Goal: Task Accomplishment & Management: Manage account settings

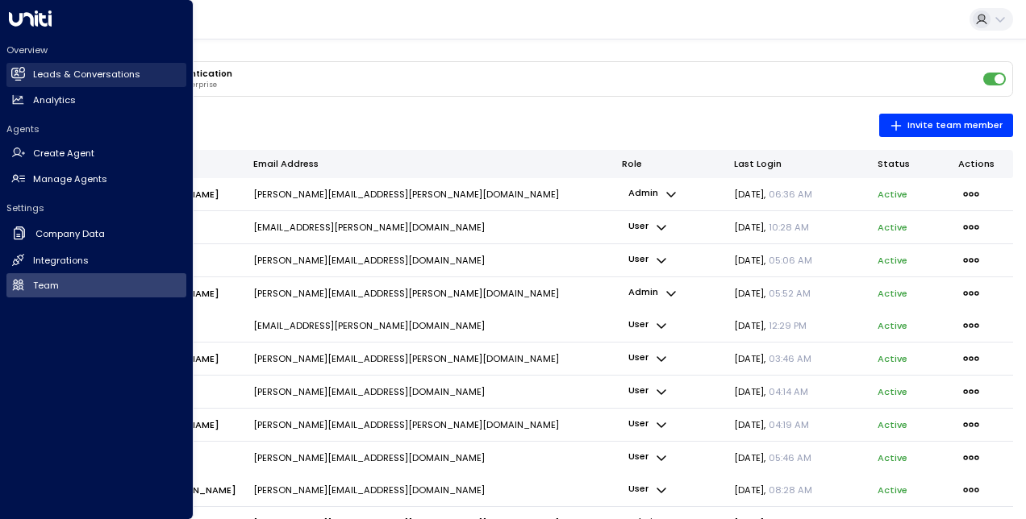
click at [23, 74] on icon at bounding box center [18, 74] width 13 height 10
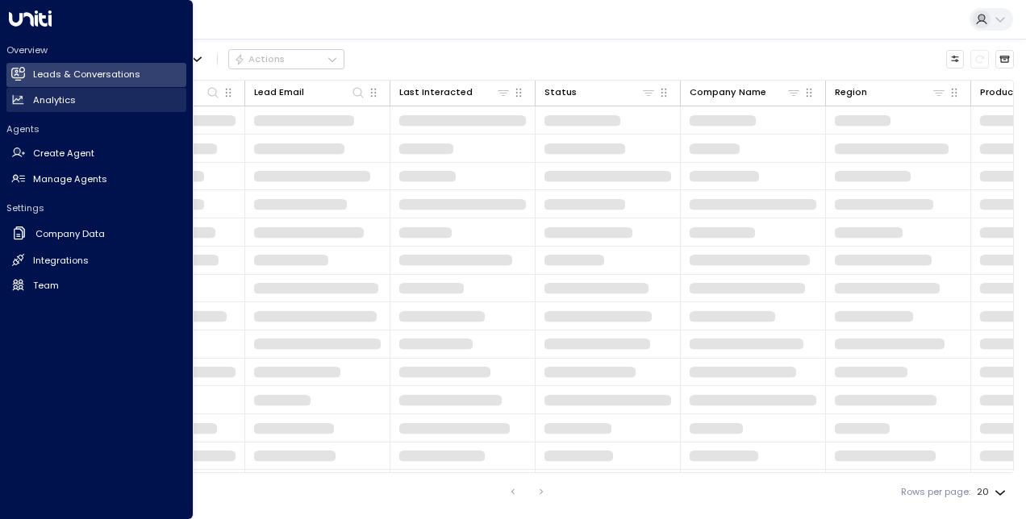
click at [62, 102] on h2 "Analytics" at bounding box center [54, 101] width 43 height 14
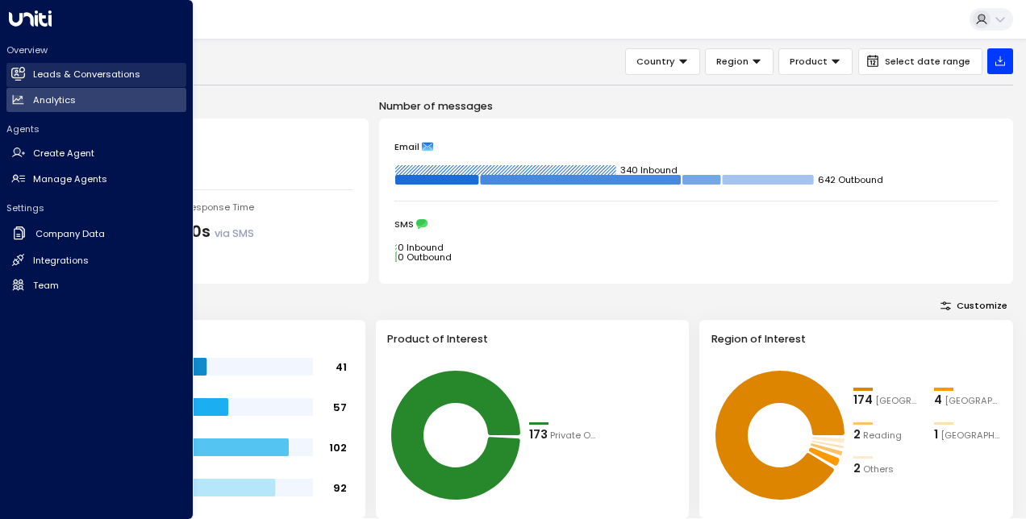
click at [44, 73] on h2 "Leads & Conversations" at bounding box center [86, 75] width 107 height 14
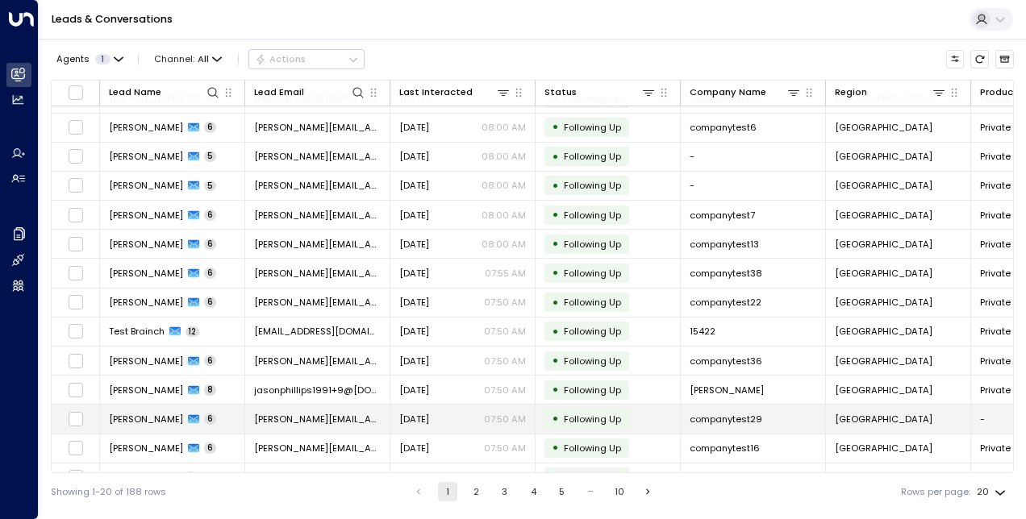
scroll to position [169, 0]
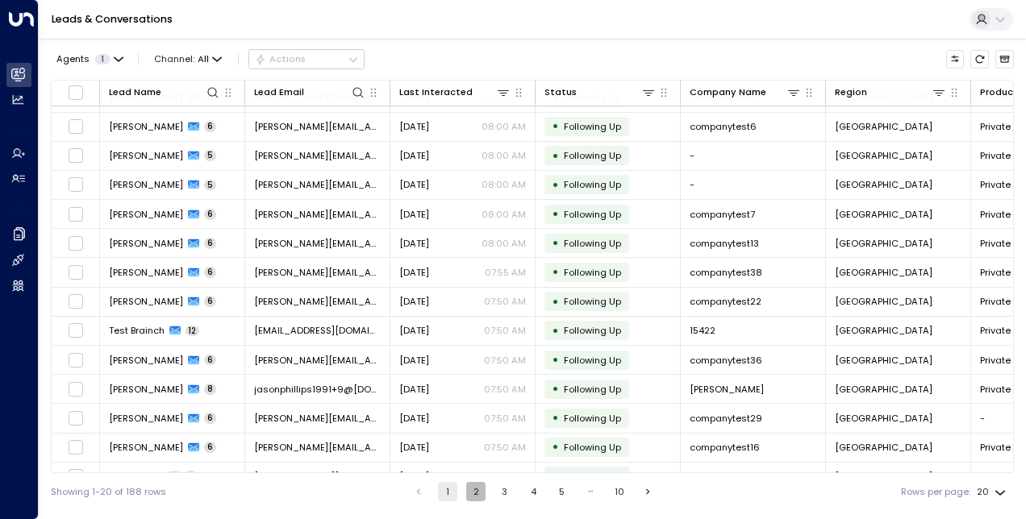
click at [477, 489] on button "2" at bounding box center [475, 491] width 19 height 19
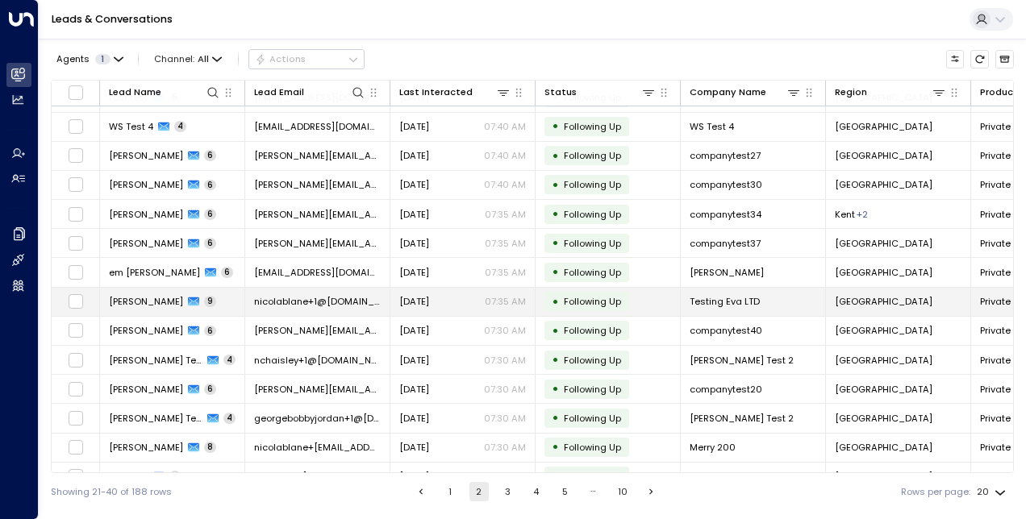
scroll to position [215, 0]
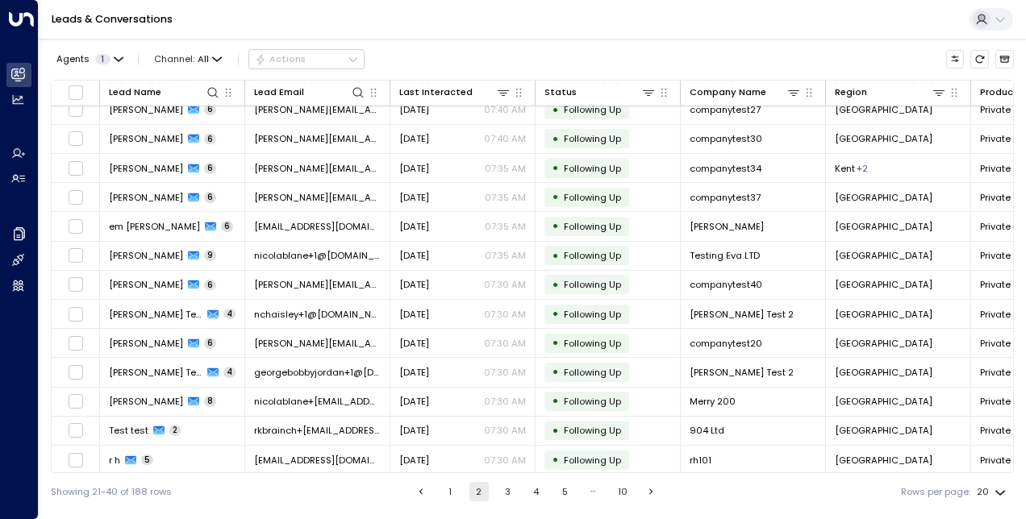
click at [514, 500] on button "3" at bounding box center [507, 491] width 19 height 19
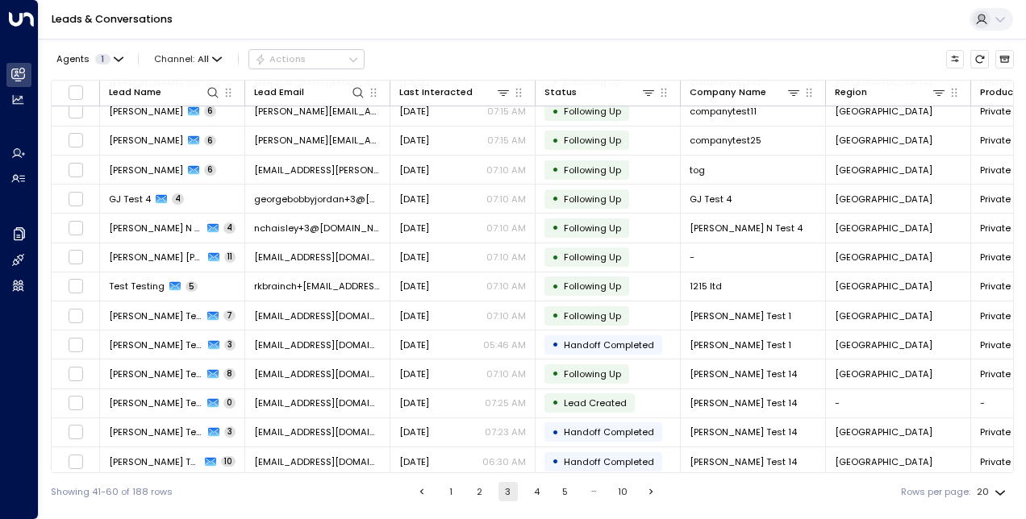
scroll to position [215, 0]
click at [534, 490] on button "4" at bounding box center [536, 491] width 19 height 19
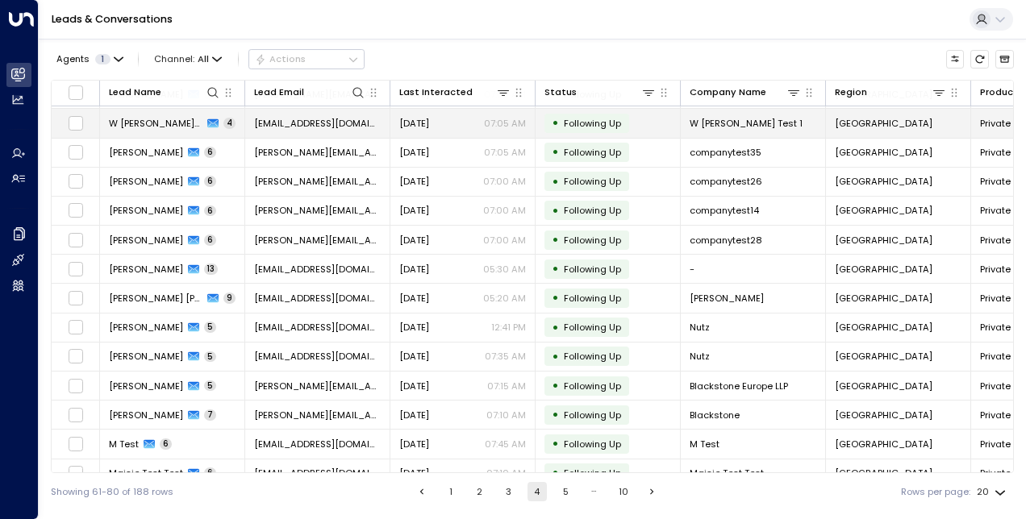
scroll to position [215, 0]
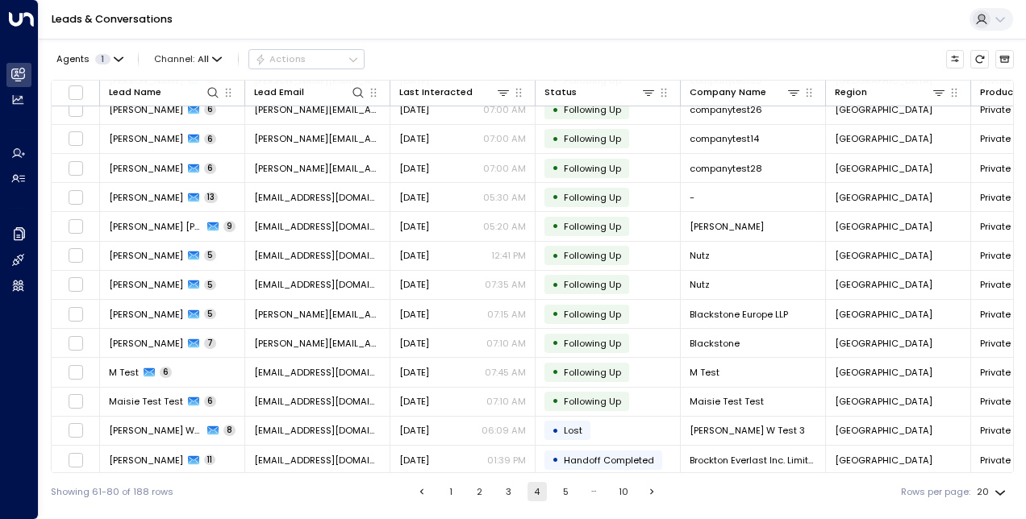
click at [566, 494] on button "5" at bounding box center [565, 491] width 19 height 19
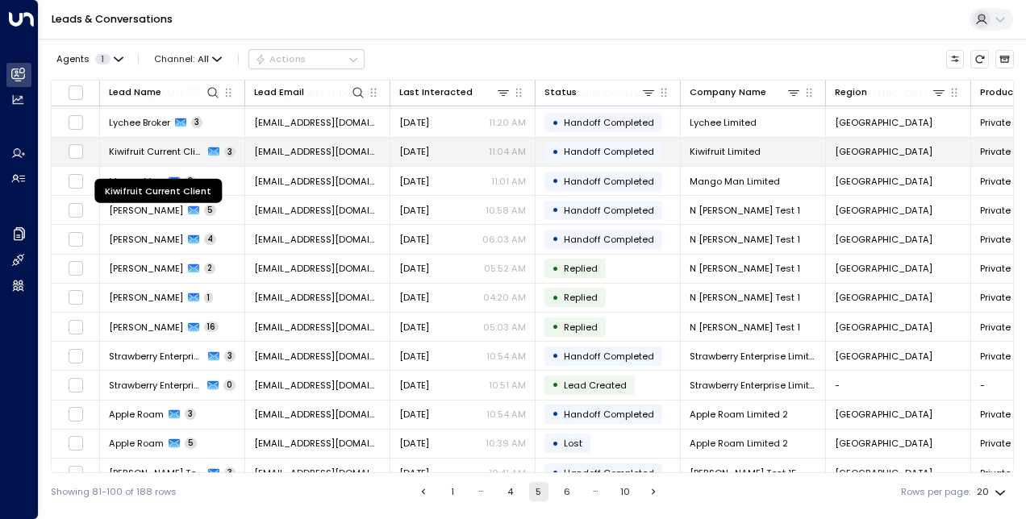
scroll to position [215, 0]
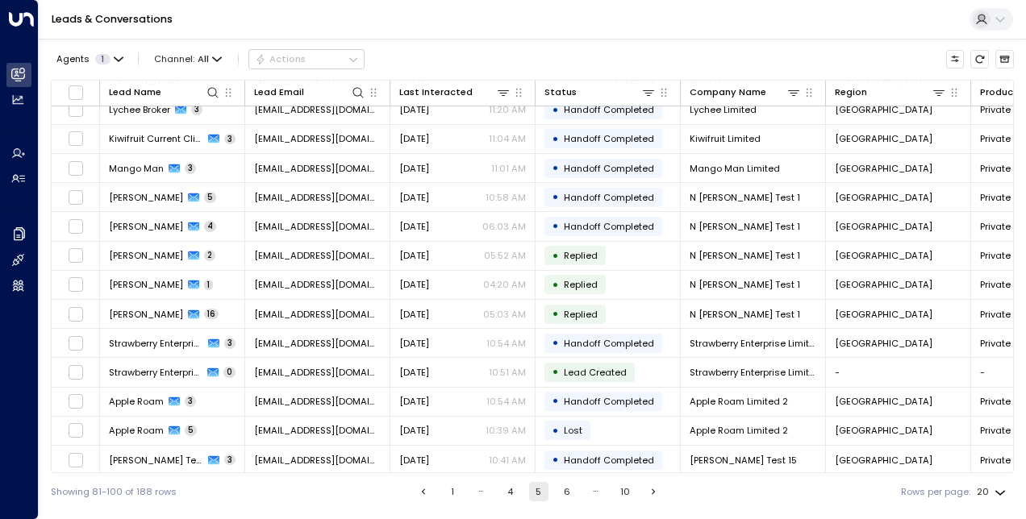
click at [566, 496] on button "6" at bounding box center [566, 491] width 19 height 19
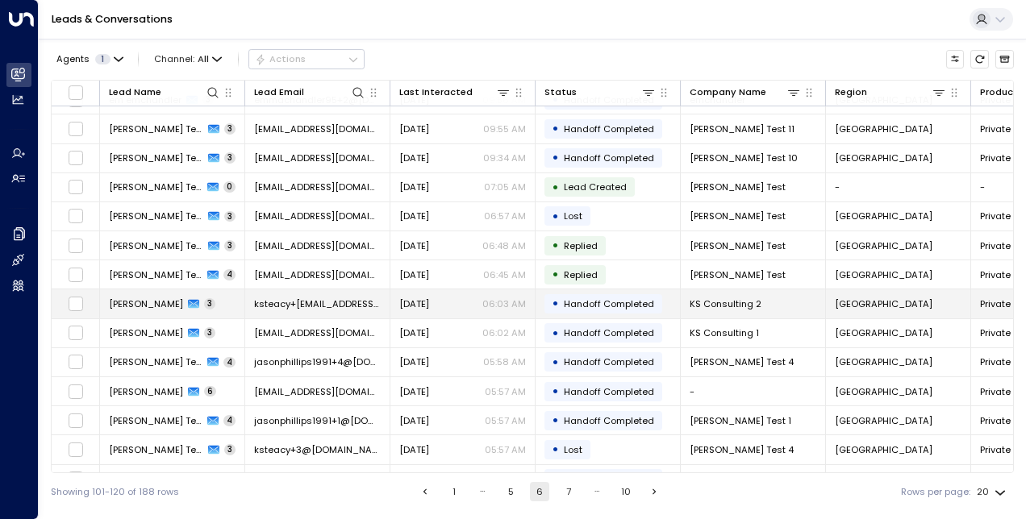
scroll to position [215, 0]
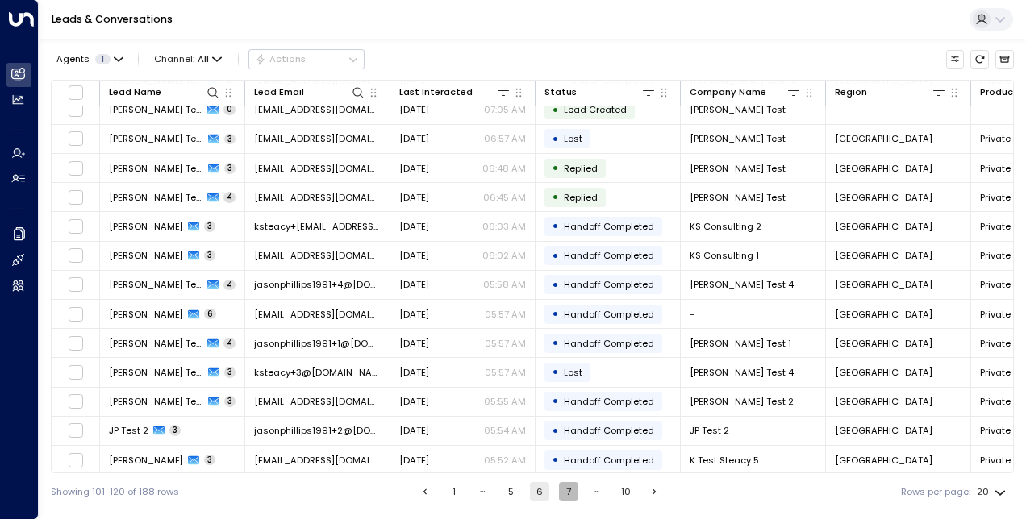
click at [564, 490] on button "7" at bounding box center [568, 491] width 19 height 19
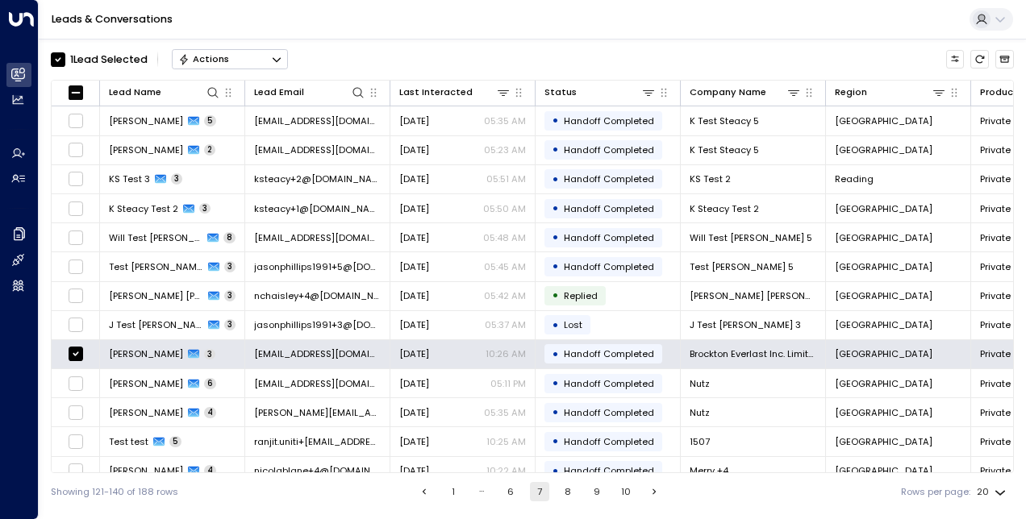
click at [219, 65] on div "Actions" at bounding box center [203, 58] width 51 height 11
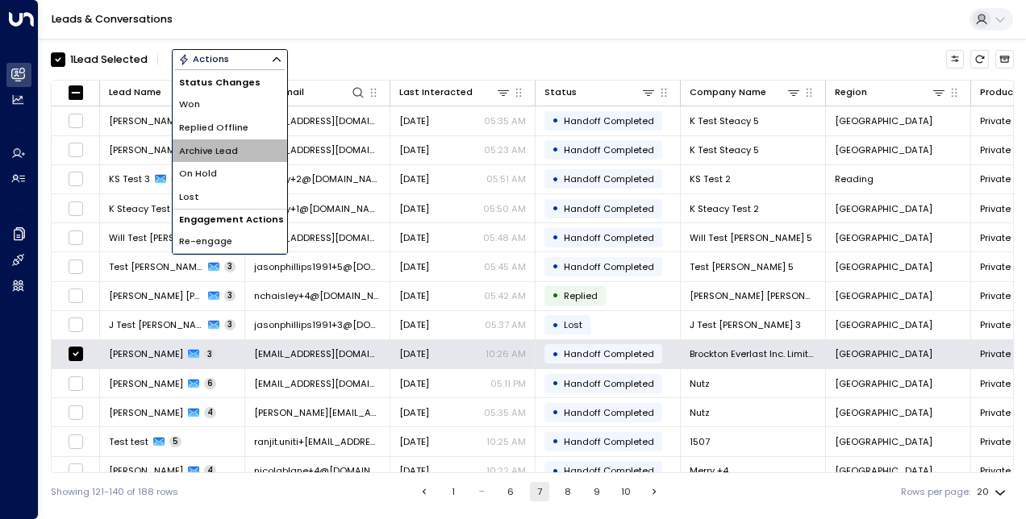
click at [227, 148] on span "Archive Lead" at bounding box center [208, 151] width 59 height 14
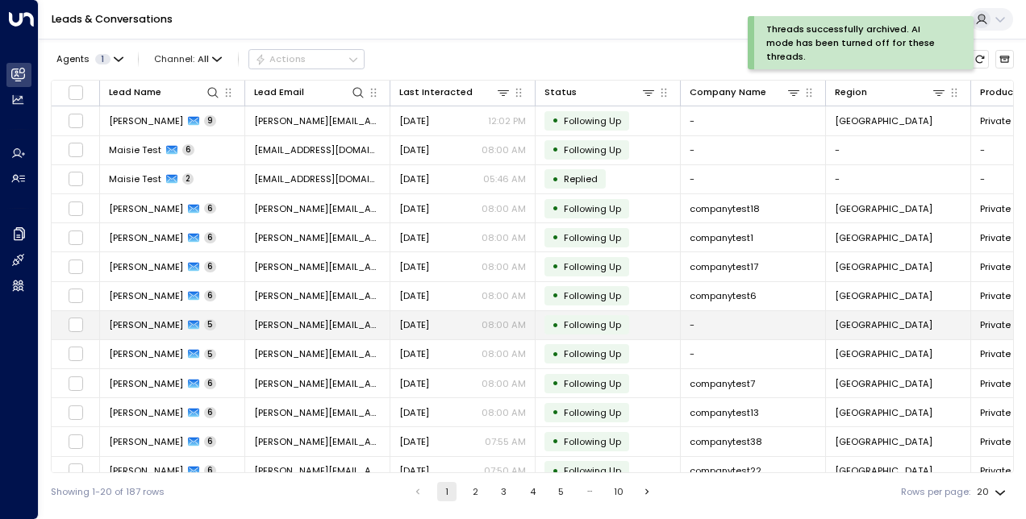
scroll to position [215, 0]
